Goal: Task Accomplishment & Management: Complete application form

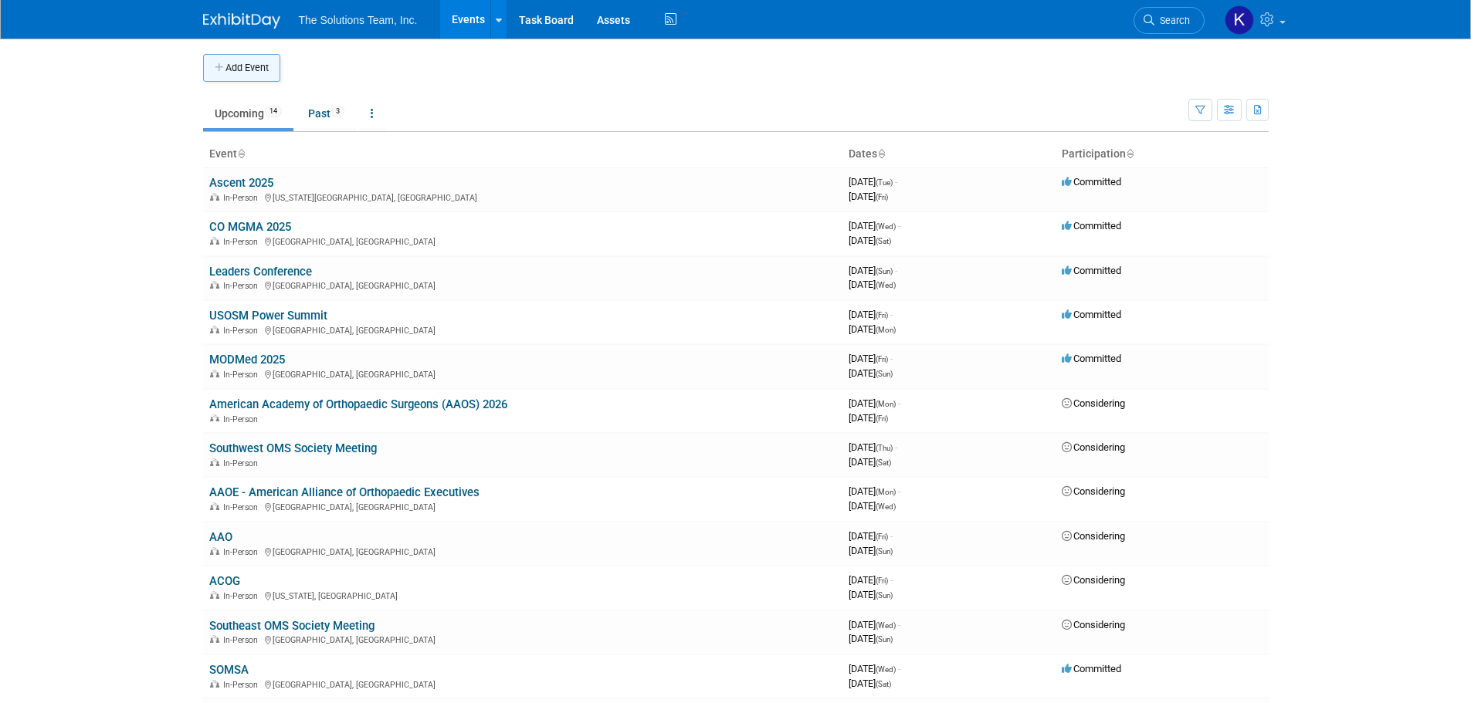
click at [244, 69] on button "Add Event" at bounding box center [241, 68] width 77 height 28
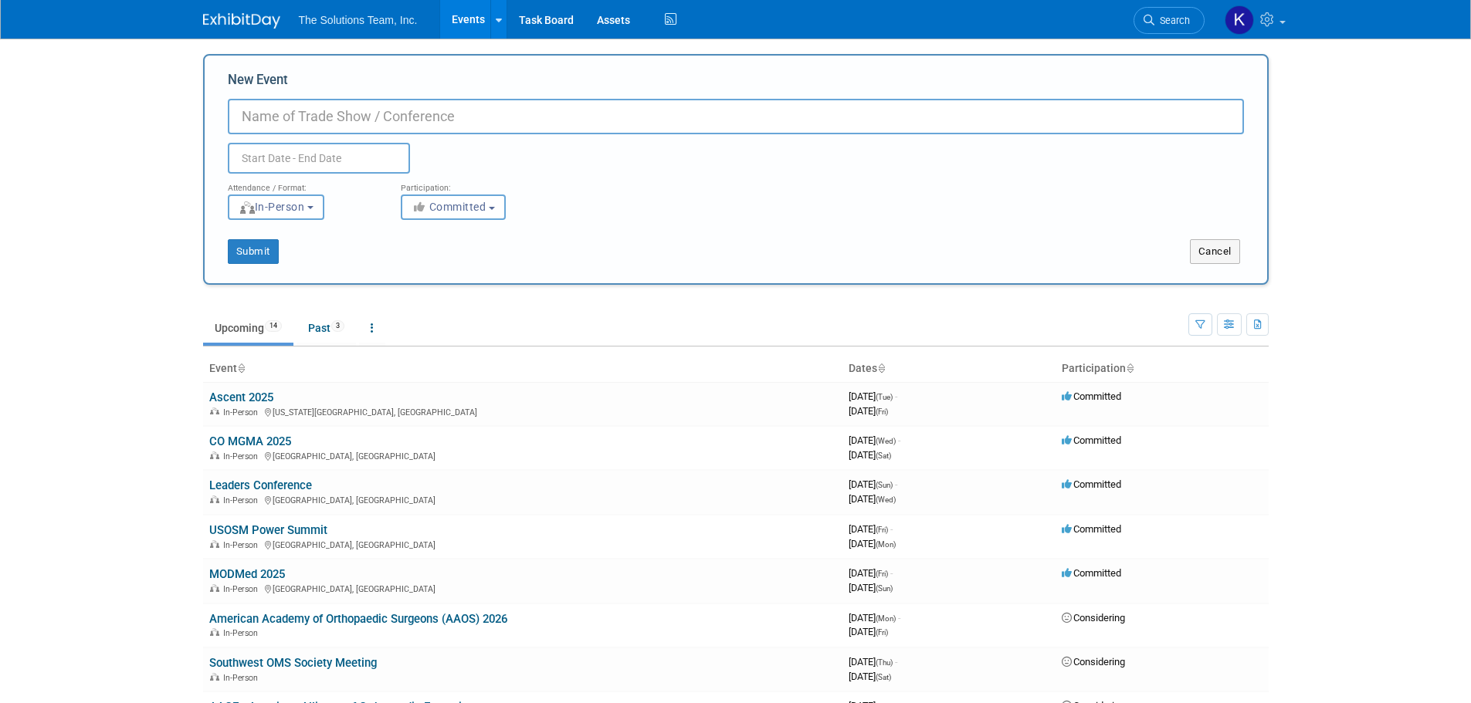
click at [290, 119] on input "New Event" at bounding box center [736, 117] width 1016 height 36
paste input "MGMA Focus | Private Practice Conference"
type input "MGMA Focus | Private Practice Conference"
click at [280, 159] on input "text" at bounding box center [319, 158] width 182 height 31
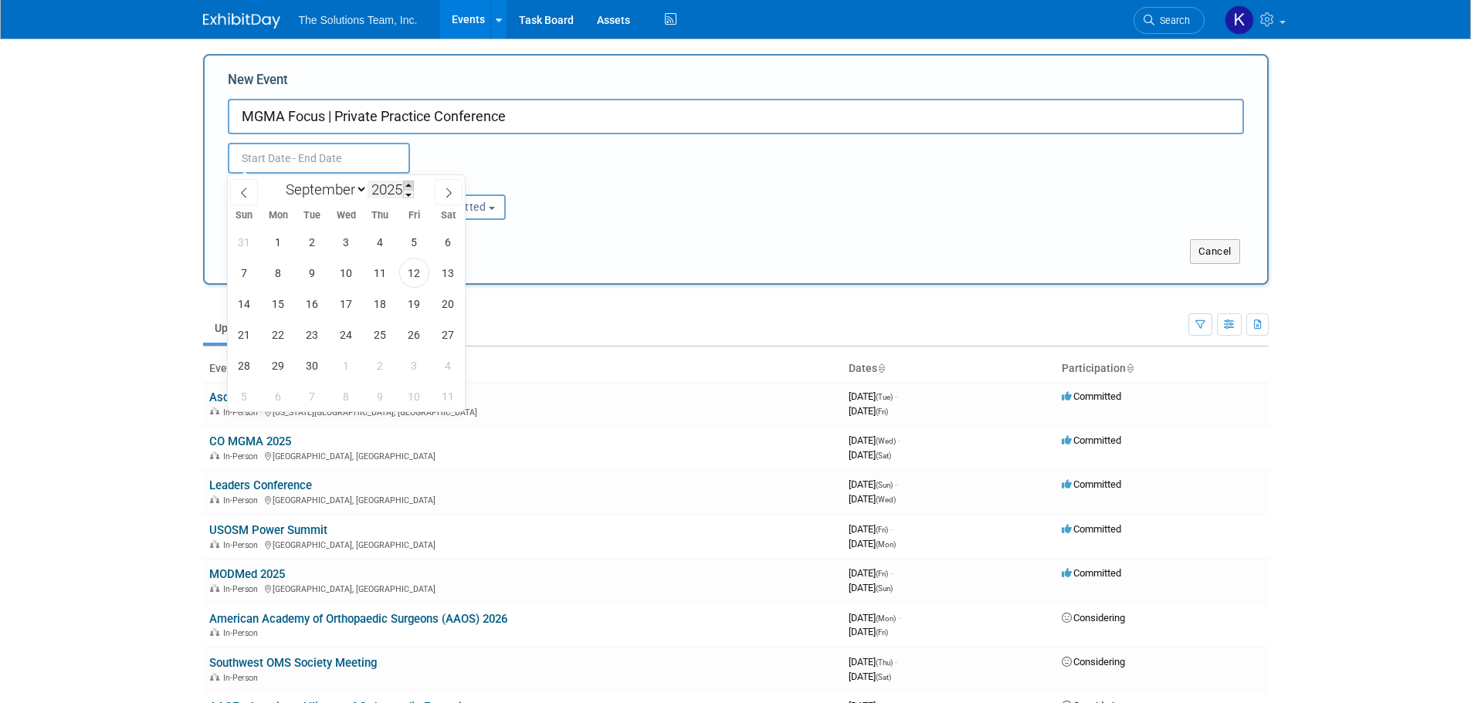
click at [409, 185] on span at bounding box center [408, 185] width 11 height 9
type input "2026"
click at [340, 193] on select "January February March April May June July August September October November De…" at bounding box center [323, 189] width 89 height 19
select select "4"
click at [279, 180] on select "January February March April May June July August September October November De…" at bounding box center [323, 189] width 89 height 19
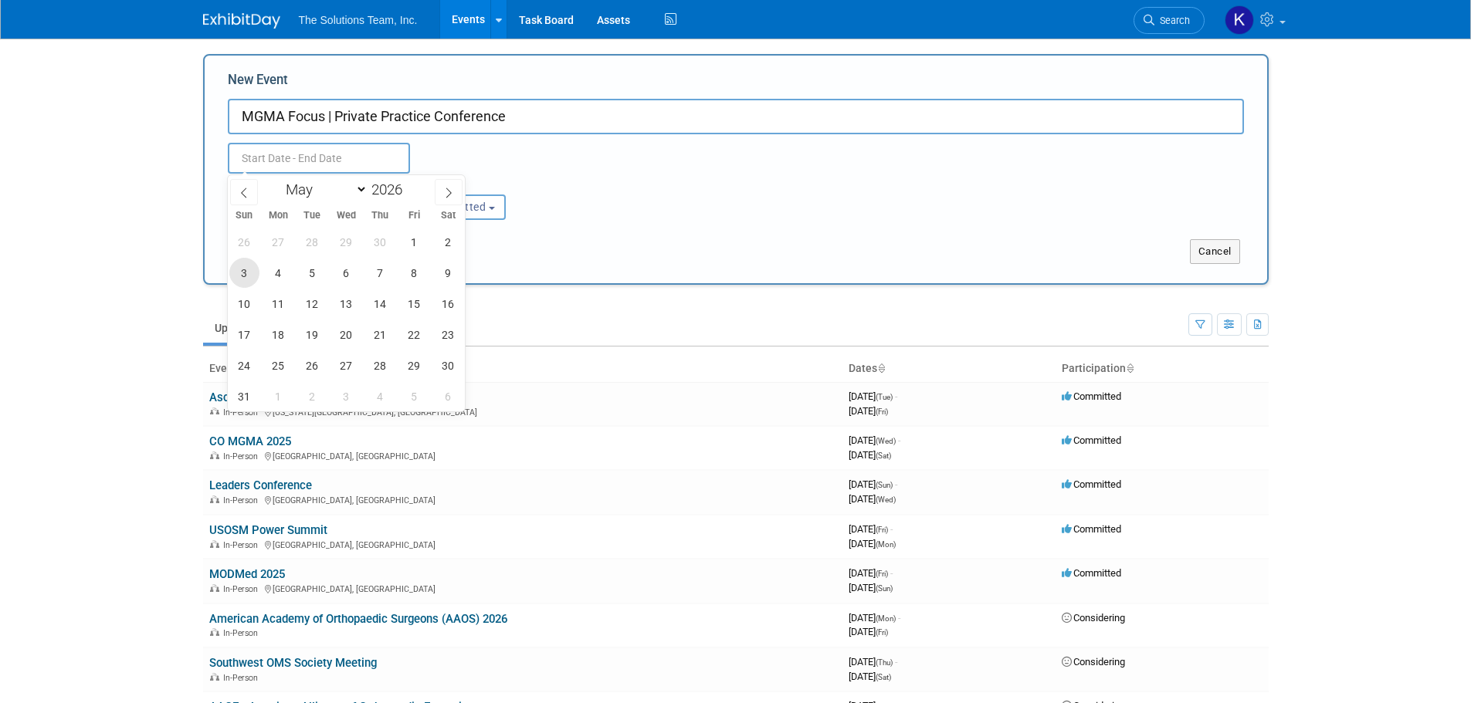
click at [240, 276] on span "3" at bounding box center [244, 273] width 30 height 30
click at [324, 273] on span "5" at bounding box center [312, 273] width 30 height 30
type input "[DATE] to [DATE]"
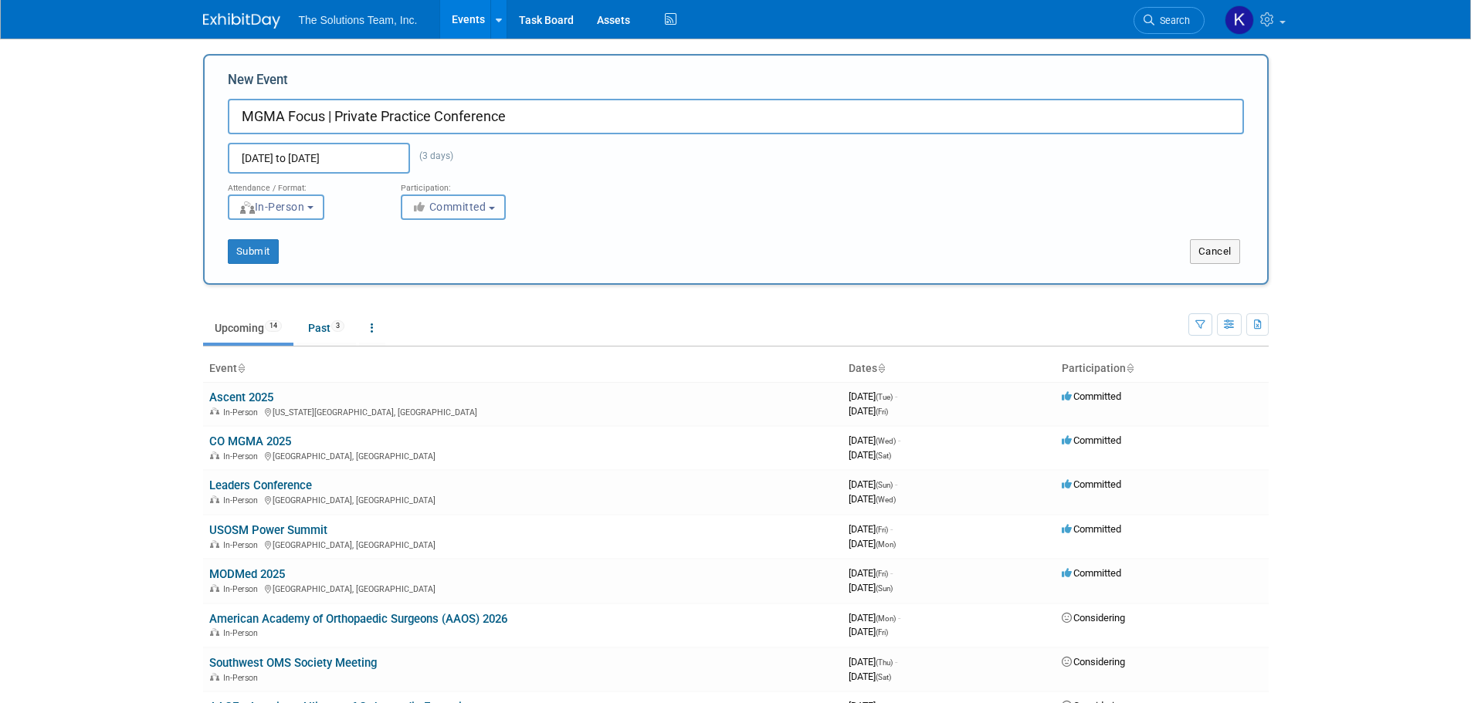
click at [450, 212] on span "Committed" at bounding box center [449, 207] width 75 height 12
click at [453, 256] on label "Considering" at bounding box center [460, 266] width 102 height 20
click at [415, 261] on input "Considering" at bounding box center [410, 266] width 10 height 10
select select "2"
click at [242, 249] on button "Submit" at bounding box center [253, 251] width 51 height 25
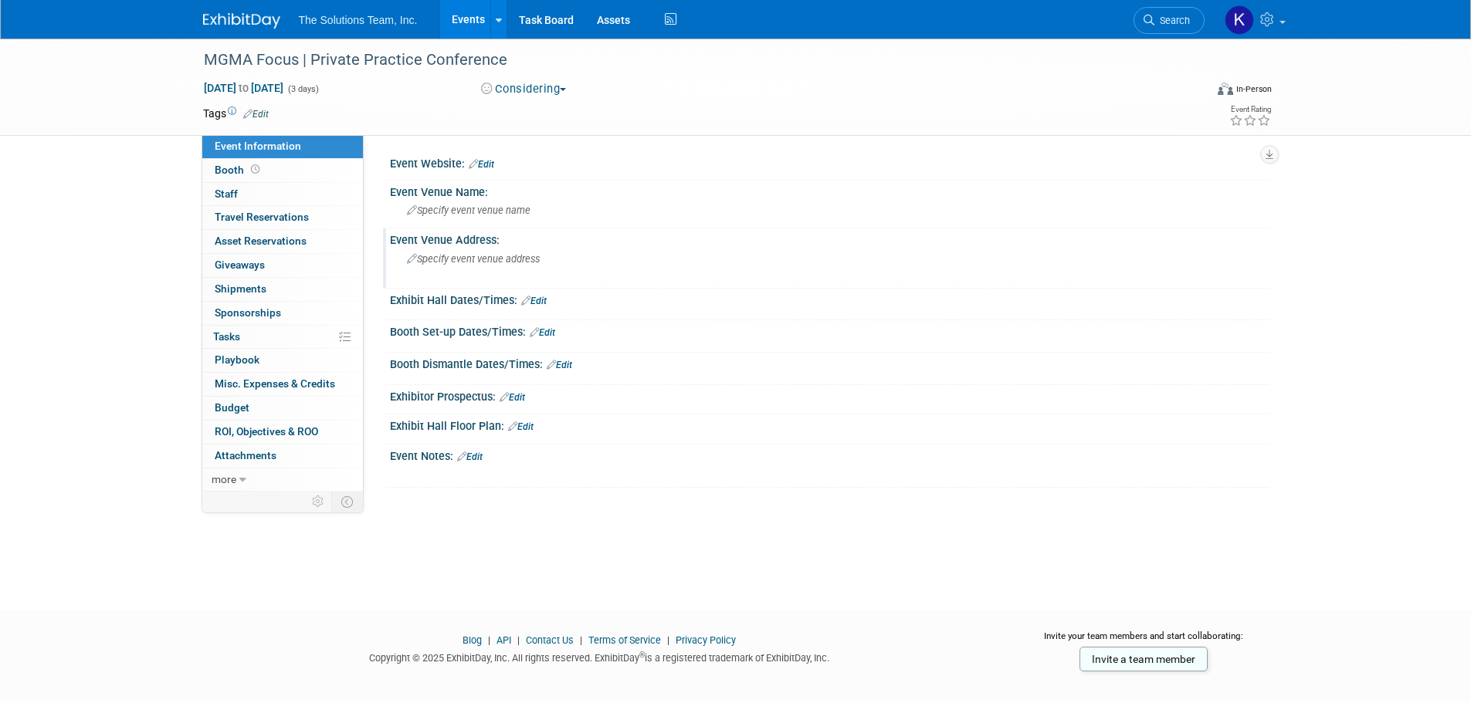
click at [470, 263] on span "Specify event venue address" at bounding box center [473, 259] width 133 height 12
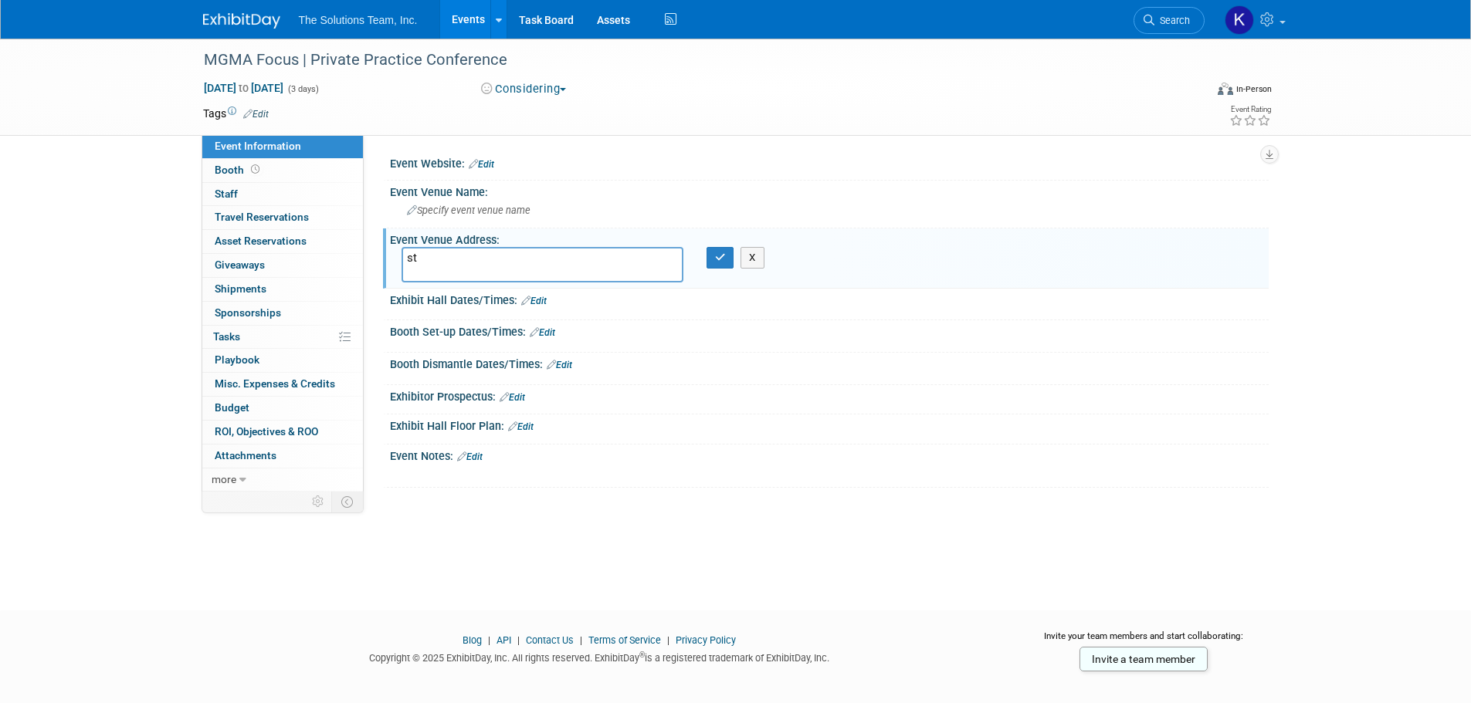
type textarea "s"
type textarea "St. Louis, MO"
click at [721, 260] on icon "button" at bounding box center [720, 257] width 11 height 10
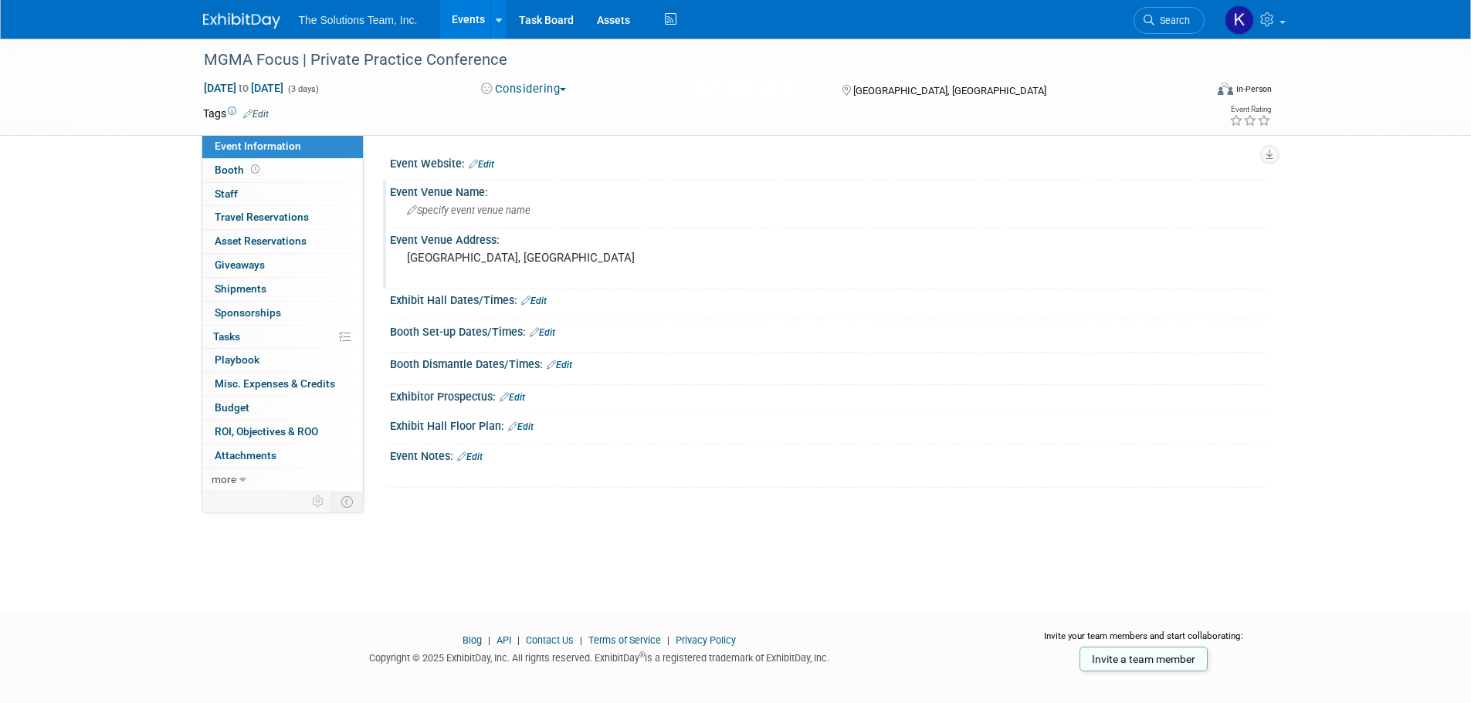
click at [1262, 202] on div "Specify event venue name" at bounding box center [829, 210] width 879 height 25
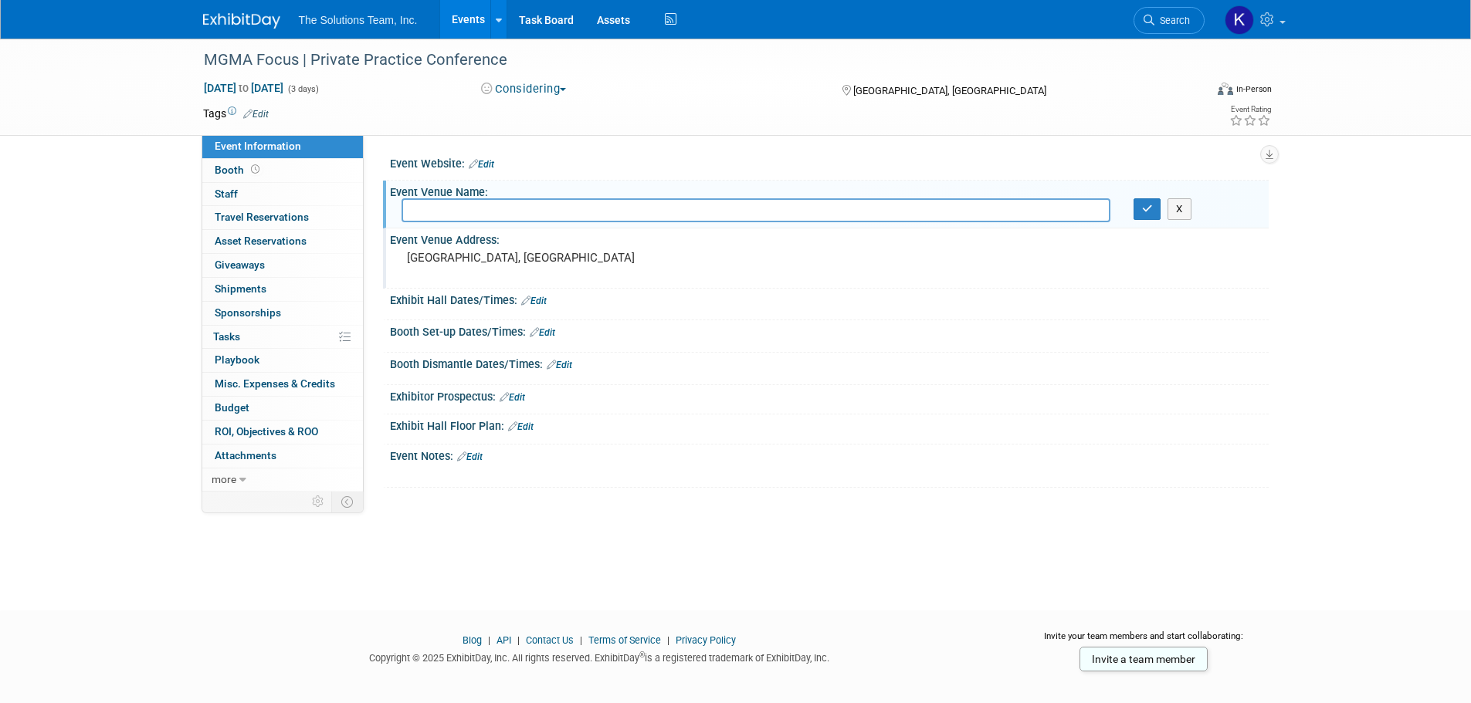
click at [1356, 228] on div "MGMA Focus | Private Practice Conference May 3, 2026 to May 5, 2026 (3 days) Ma…" at bounding box center [735, 311] width 1471 height 544
click at [478, 456] on link "Edit" at bounding box center [469, 457] width 25 height 11
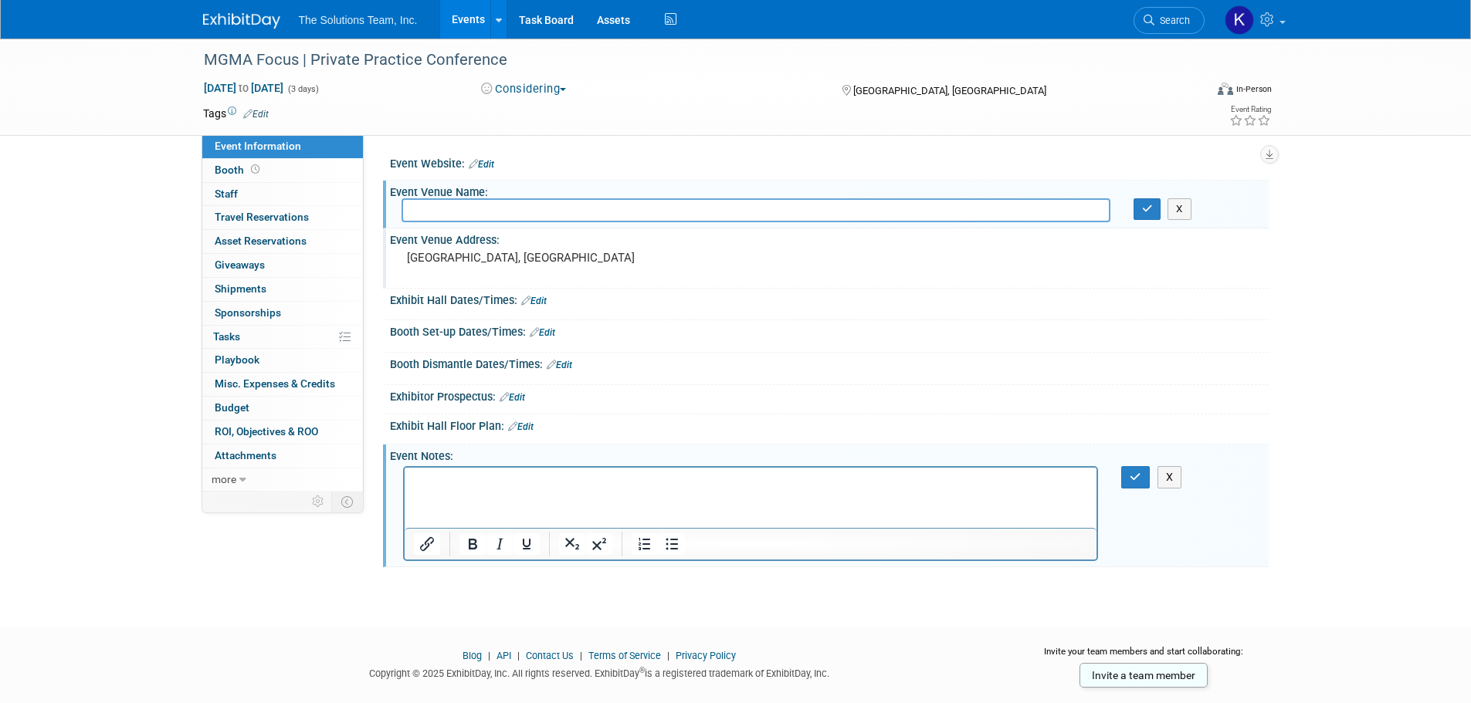
drag, startPoint x: 473, startPoint y: 496, endPoint x: 433, endPoint y: 484, distance: 42.0
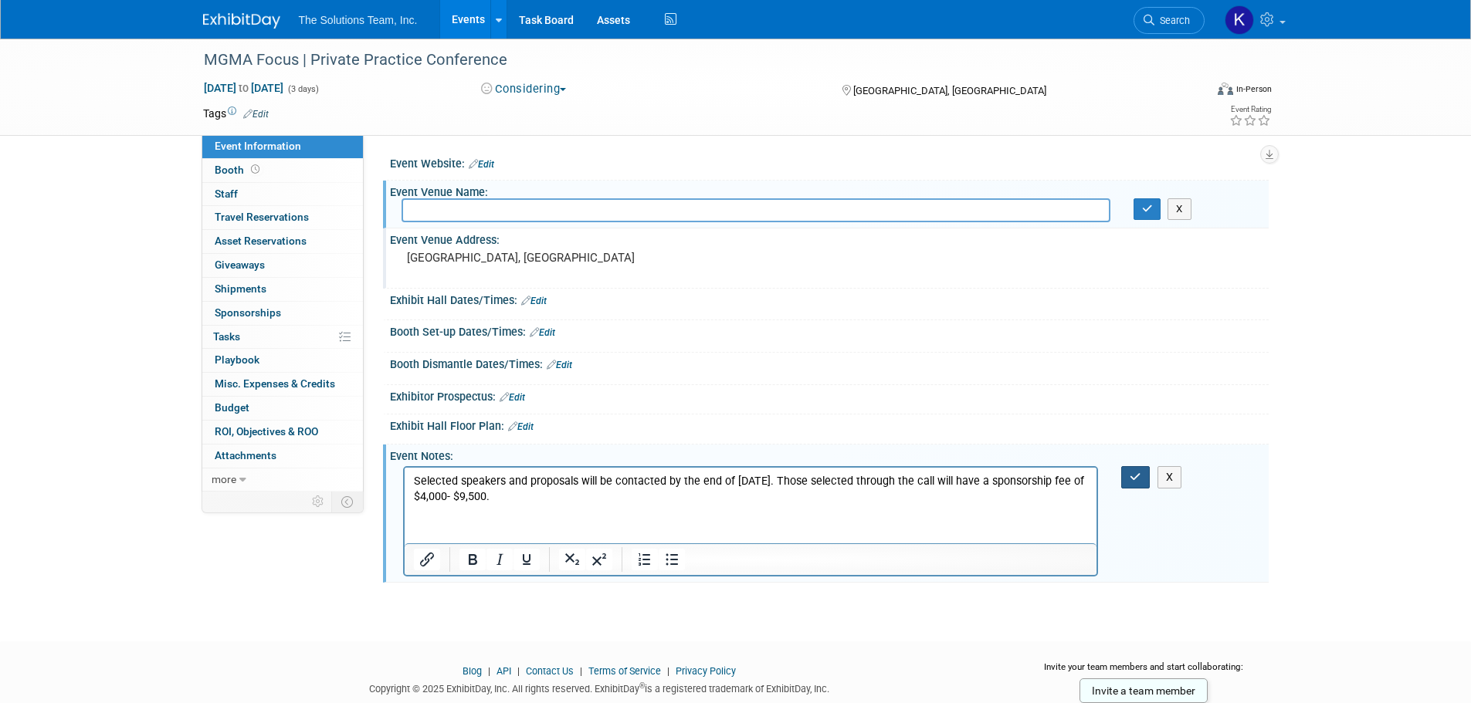
click at [1127, 472] on button "button" at bounding box center [1135, 477] width 29 height 22
